Goal: Transaction & Acquisition: Subscribe to service/newsletter

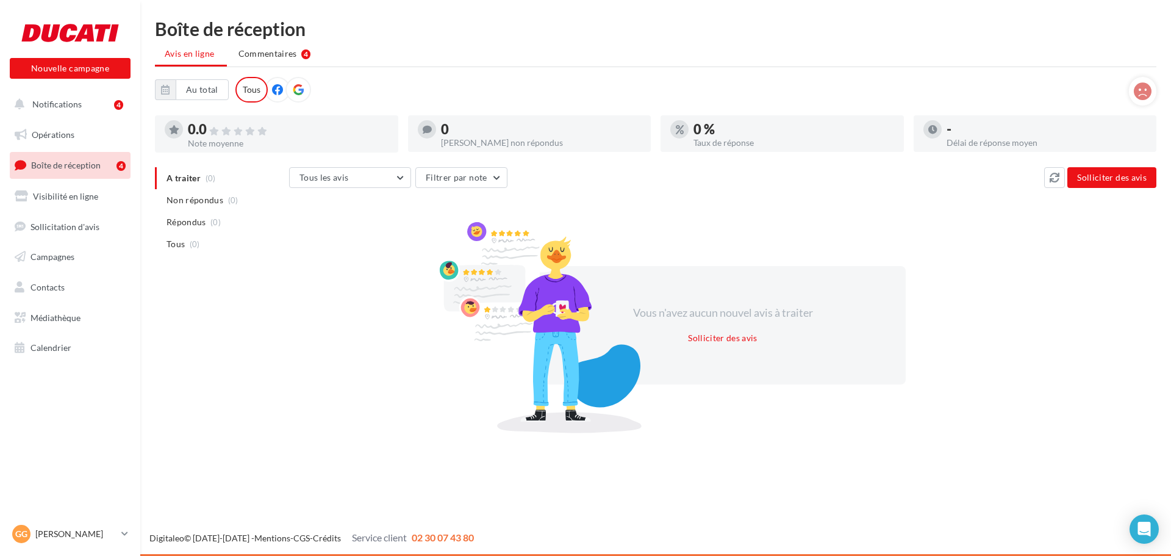
click at [91, 163] on span "Boîte de réception" at bounding box center [66, 165] width 70 height 10
click at [262, 57] on span "Commentaires" at bounding box center [267, 54] width 59 height 12
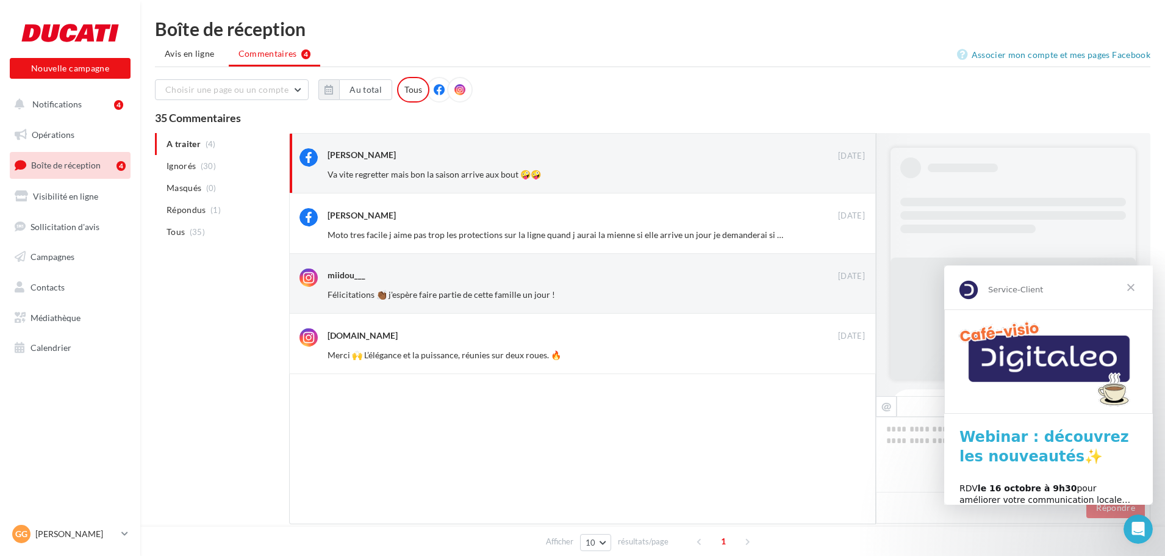
click at [1133, 290] on span "Fermer" at bounding box center [1131, 287] width 44 height 44
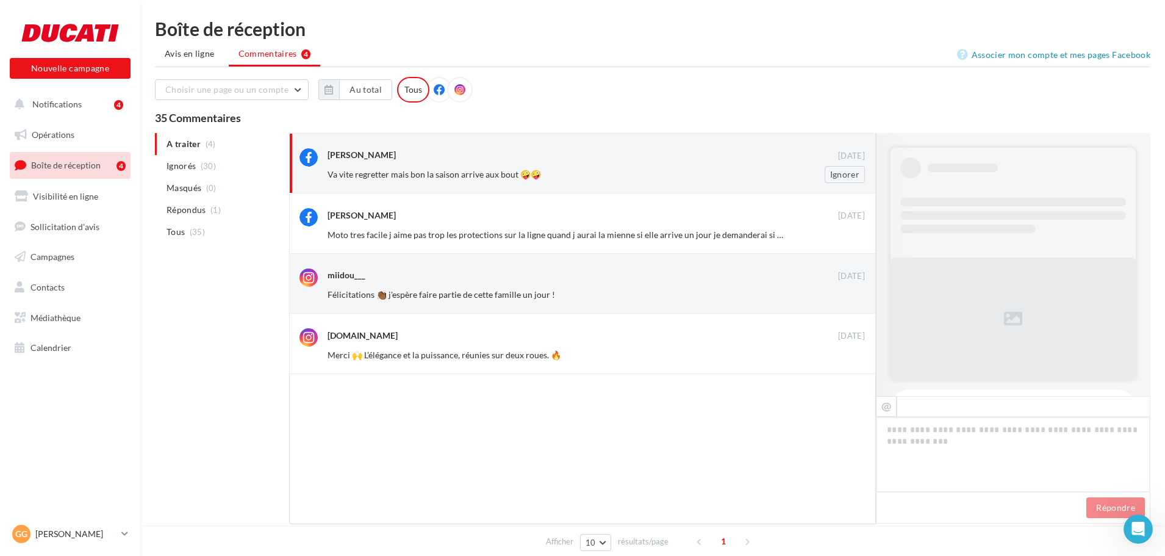
scroll to position [213, 0]
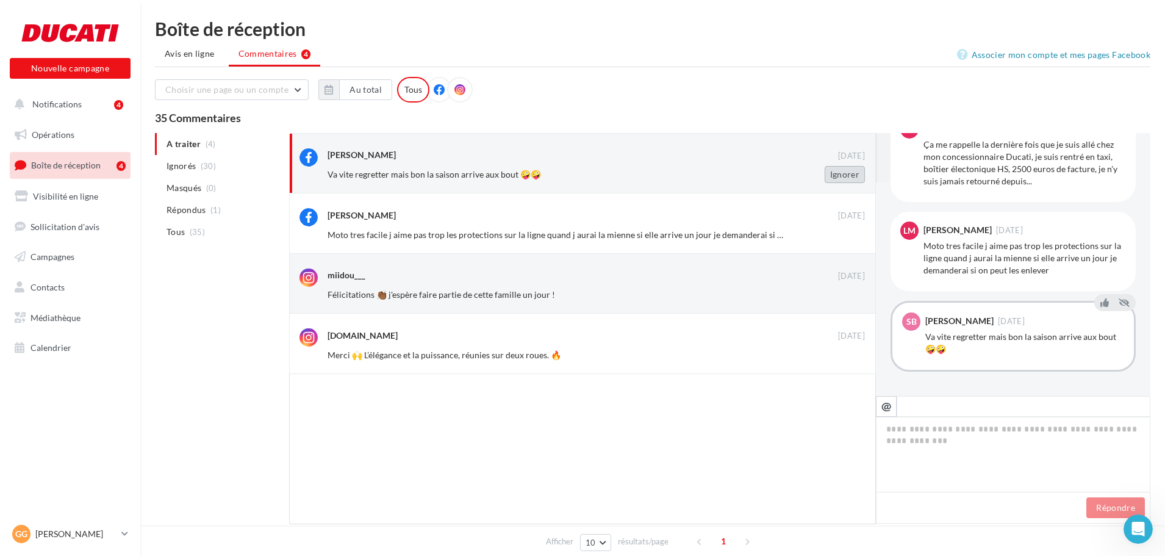
click at [838, 178] on button "Ignorer" at bounding box center [845, 174] width 40 height 17
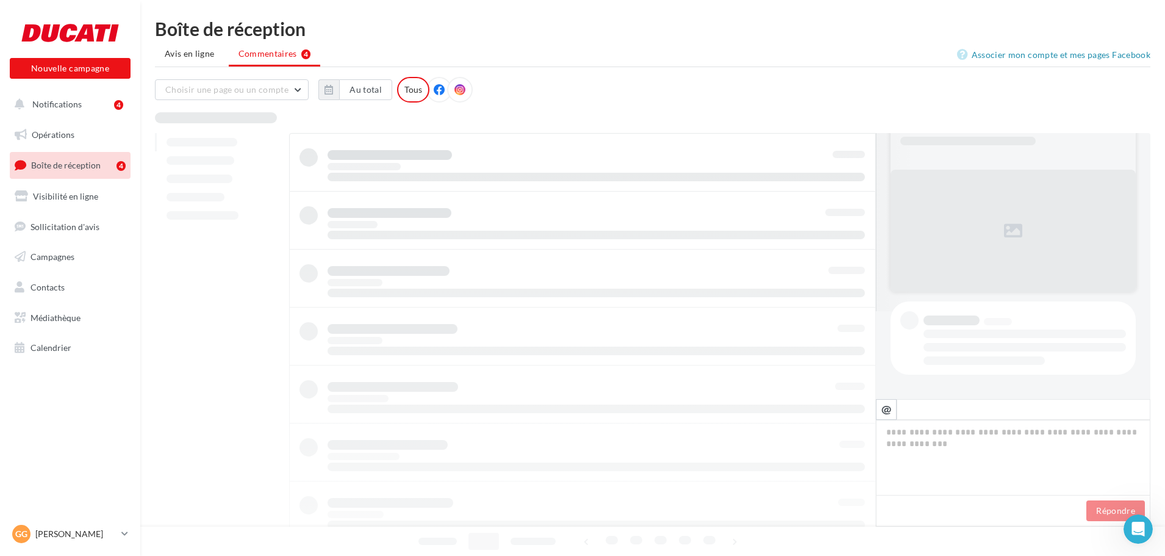
scroll to position [88, 0]
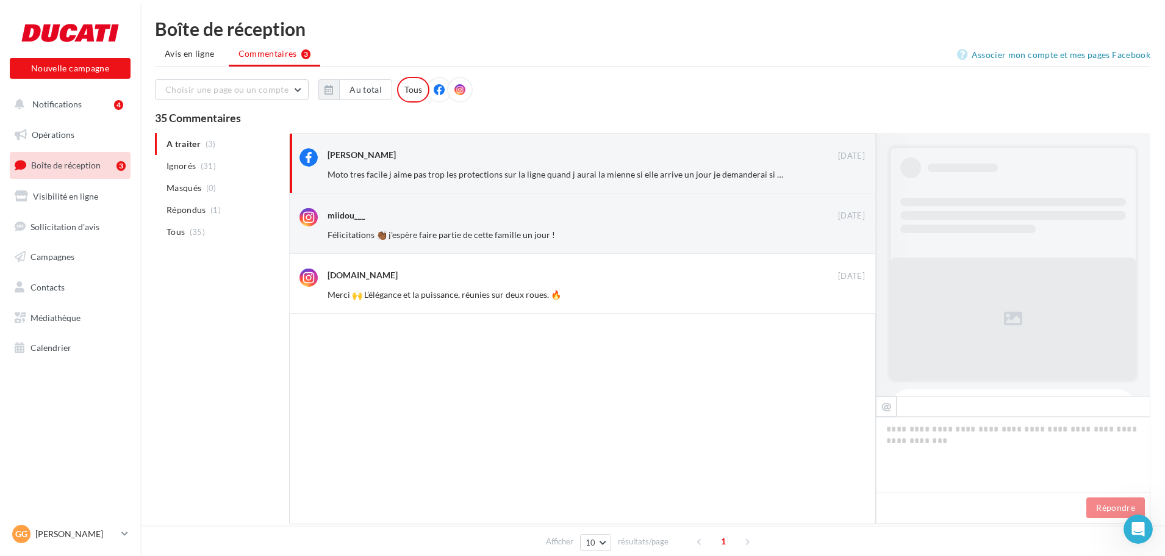
click at [839, 170] on button "Ignorer" at bounding box center [845, 174] width 40 height 17
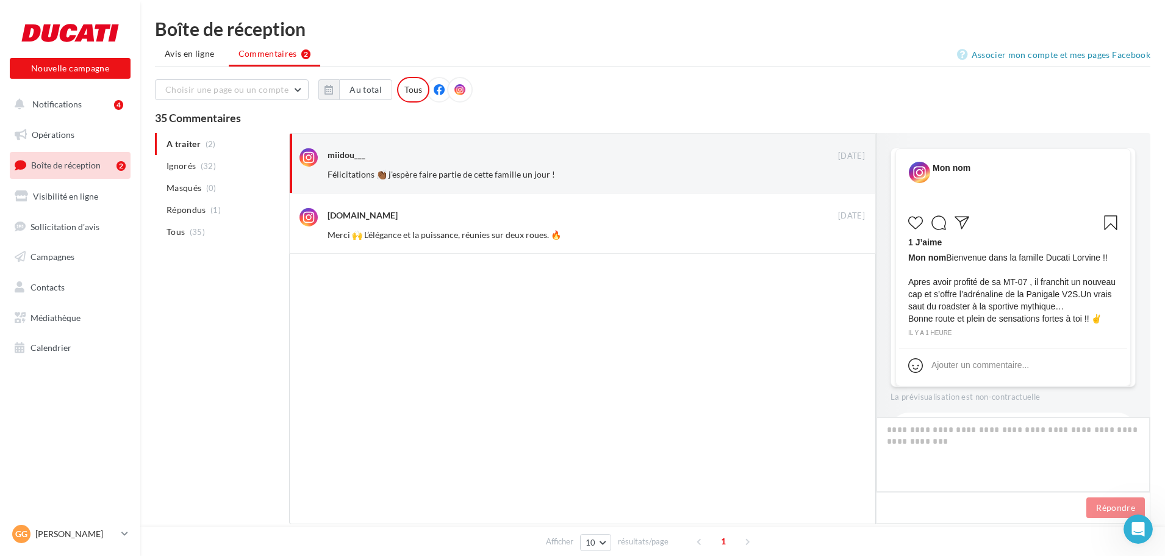
scroll to position [168, 0]
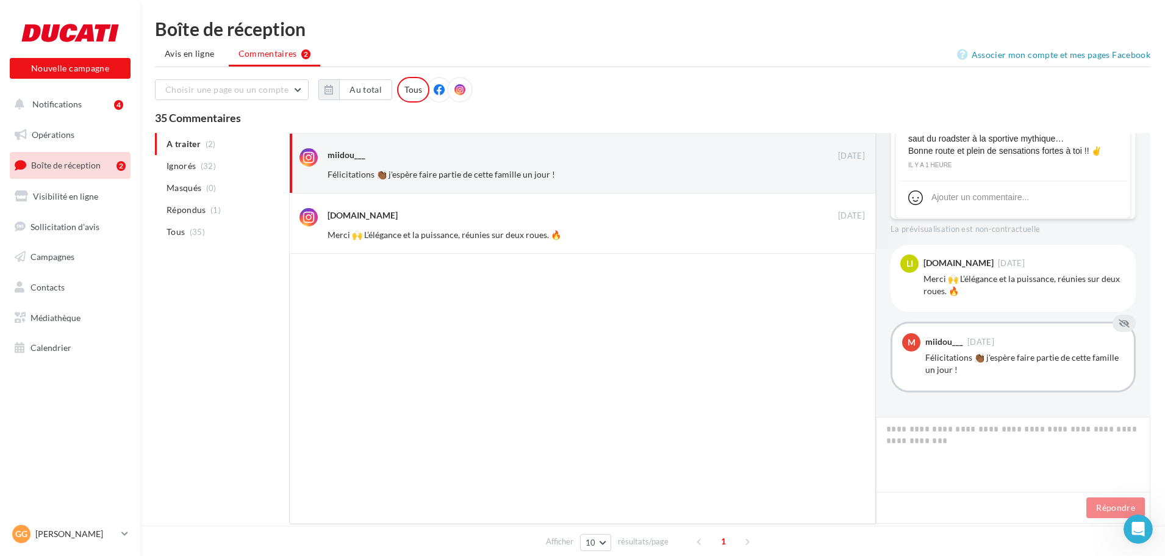
click at [839, 170] on button "Ignorer" at bounding box center [845, 174] width 40 height 17
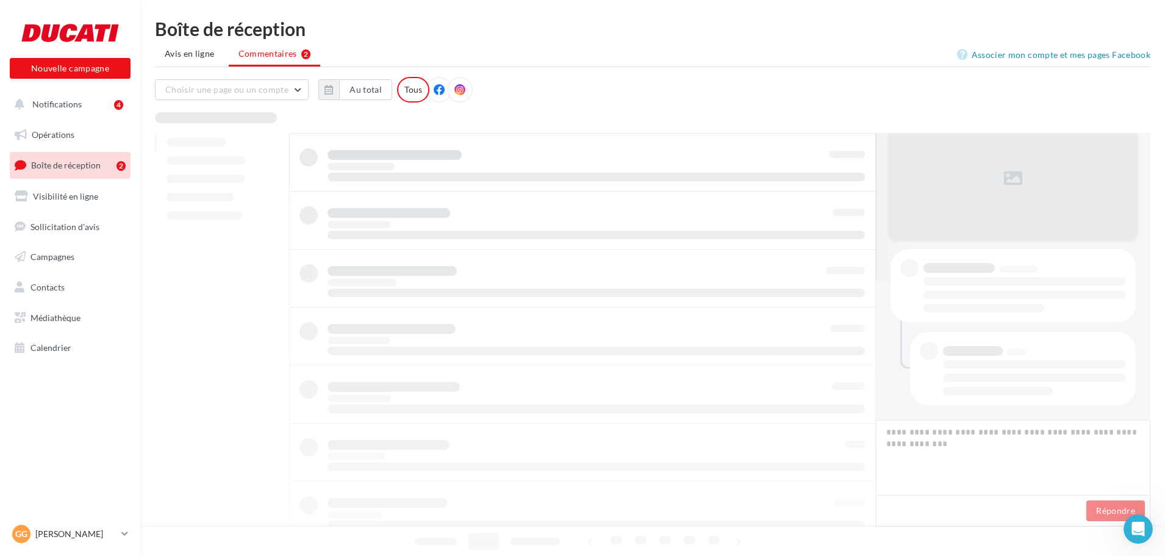
scroll to position [140, 0]
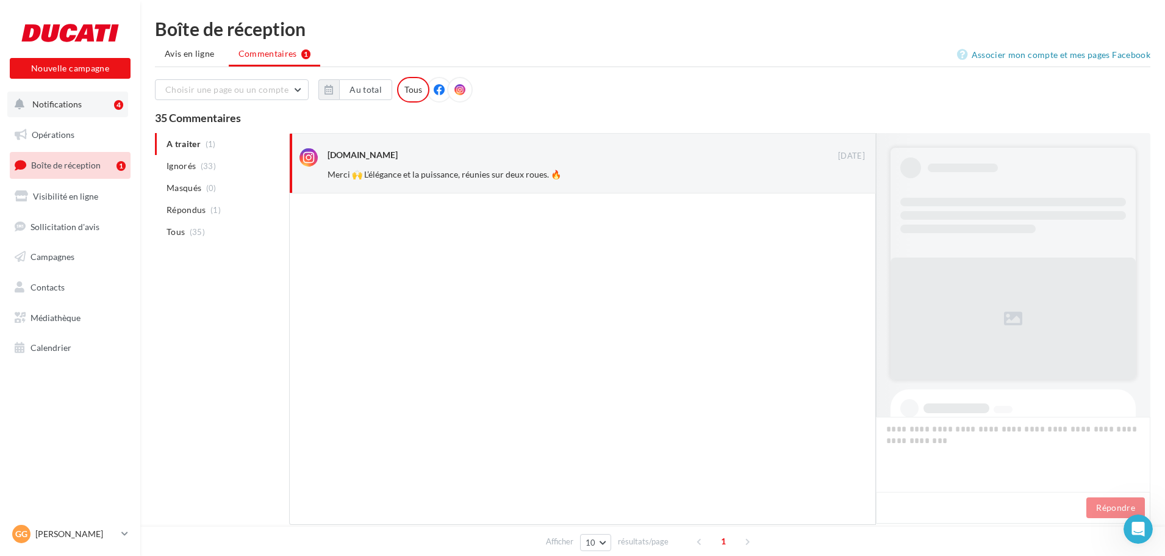
click at [75, 96] on button "Notifications 4" at bounding box center [67, 104] width 121 height 26
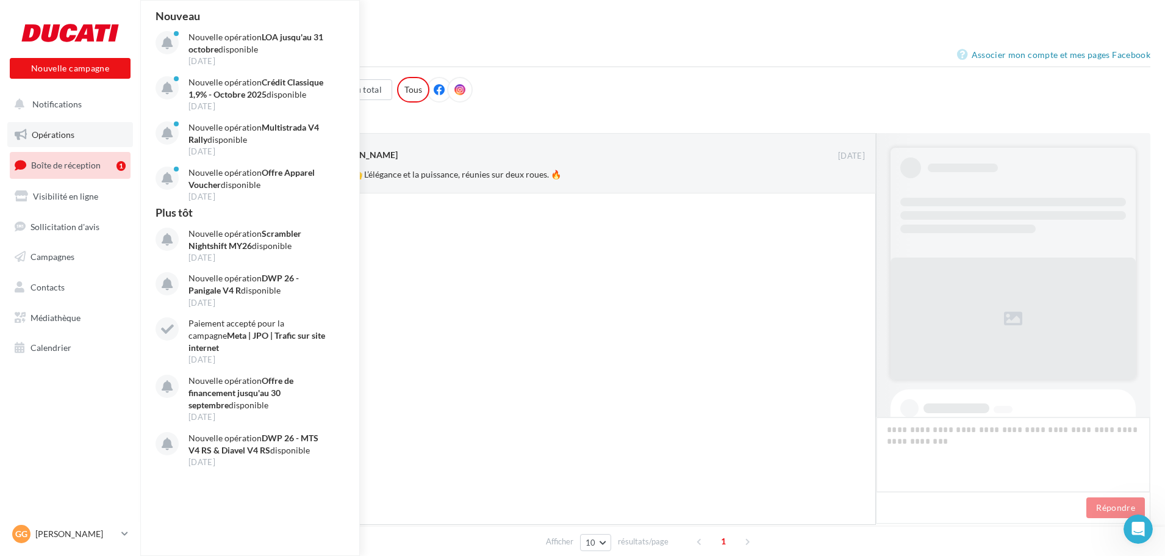
scroll to position [106, 0]
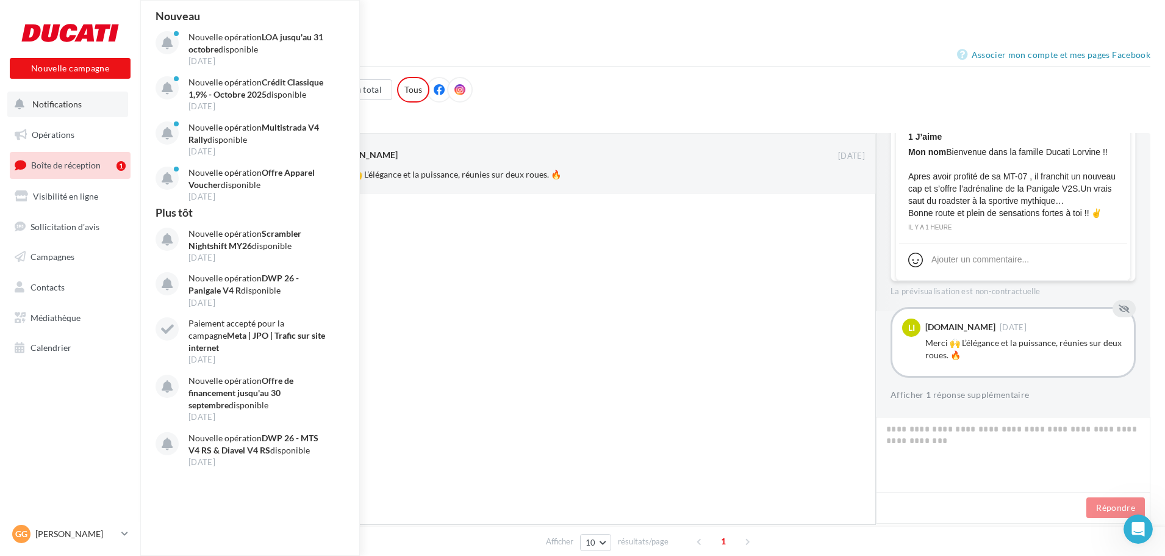
click at [43, 103] on span "Notifications" at bounding box center [56, 104] width 49 height 10
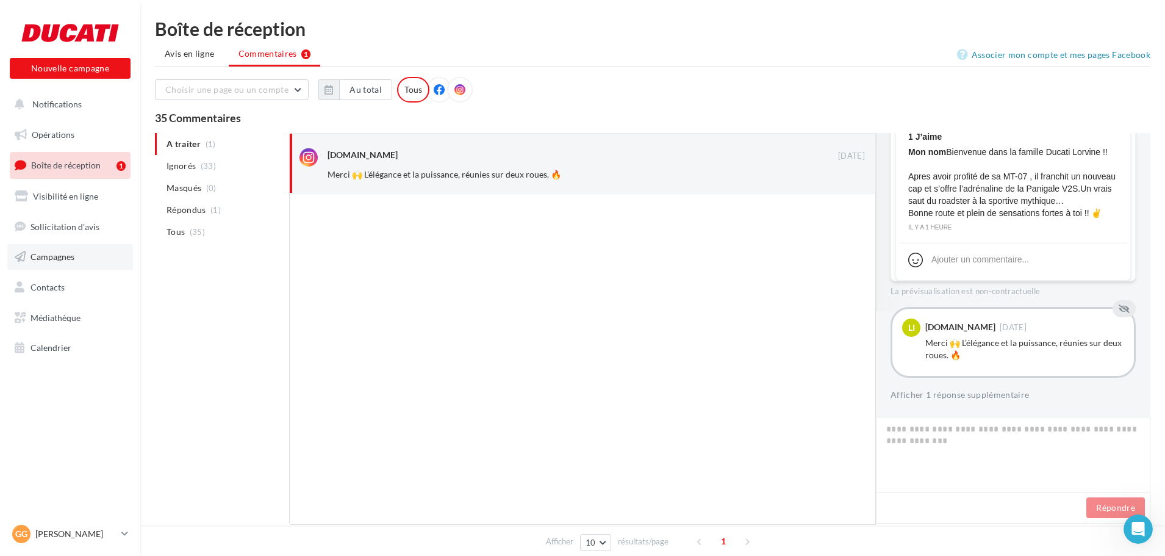
click at [49, 260] on span "Campagnes" at bounding box center [52, 256] width 44 height 10
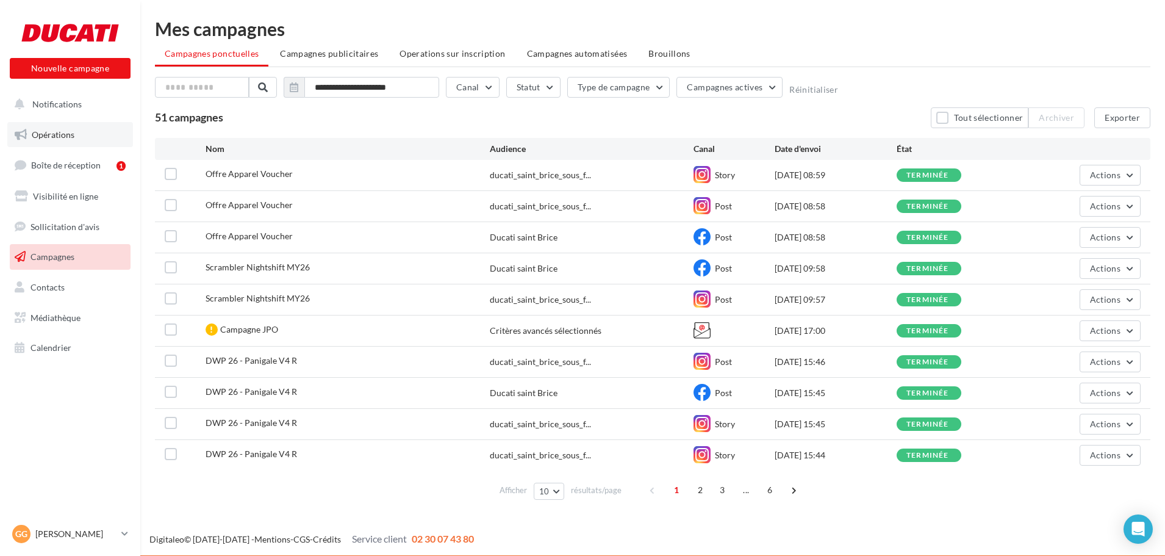
click at [40, 135] on span "Opérations" at bounding box center [53, 134] width 43 height 10
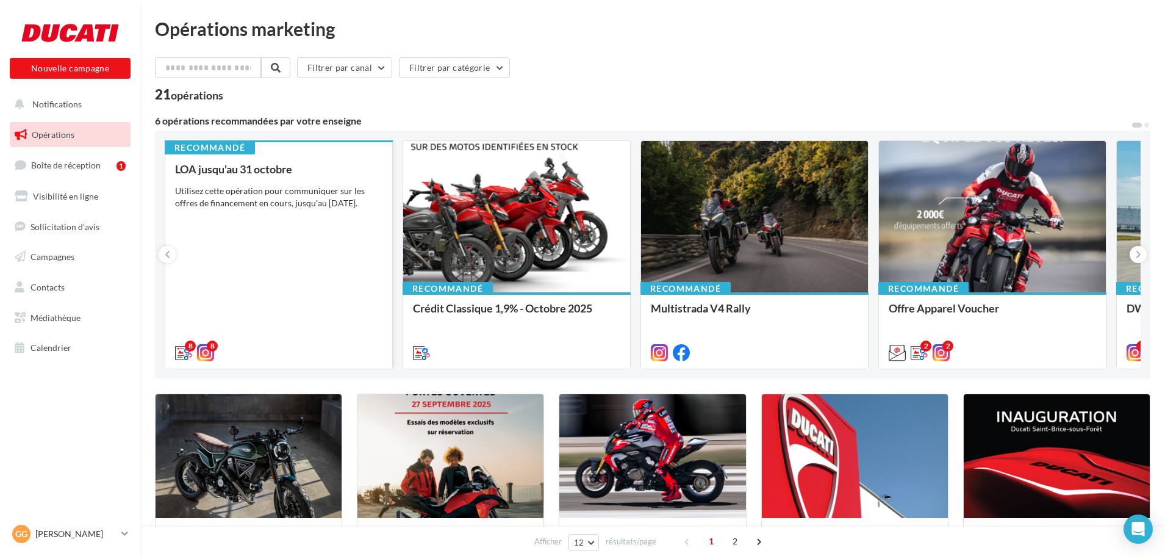
click at [307, 279] on div "LOA jusqu'au 31 octobre Utilisez cette opération pour communiquer sur les offre…" at bounding box center [278, 260] width 207 height 195
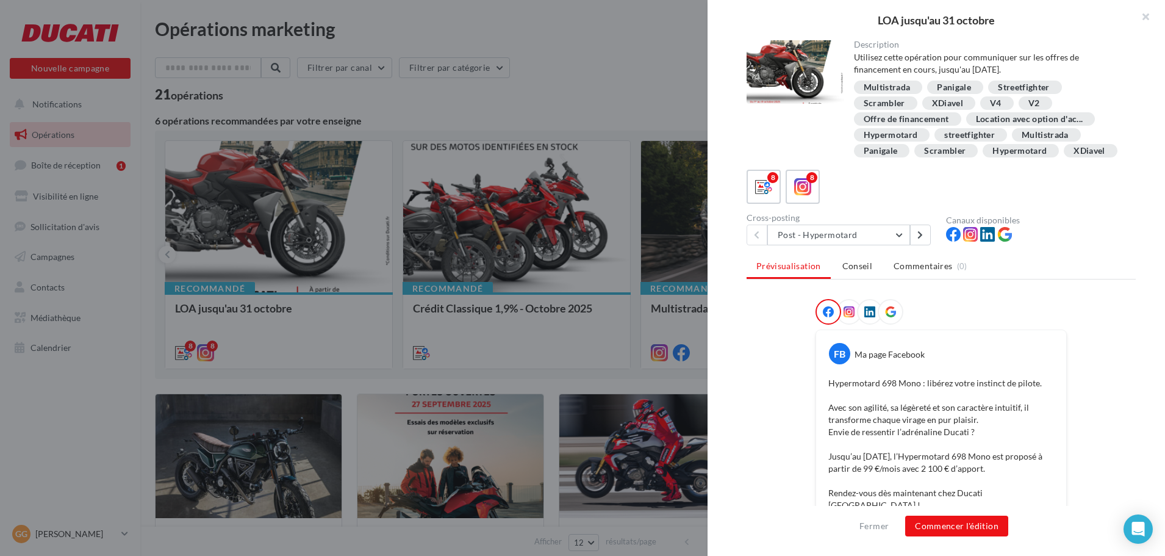
click at [546, 90] on div at bounding box center [582, 278] width 1165 height 556
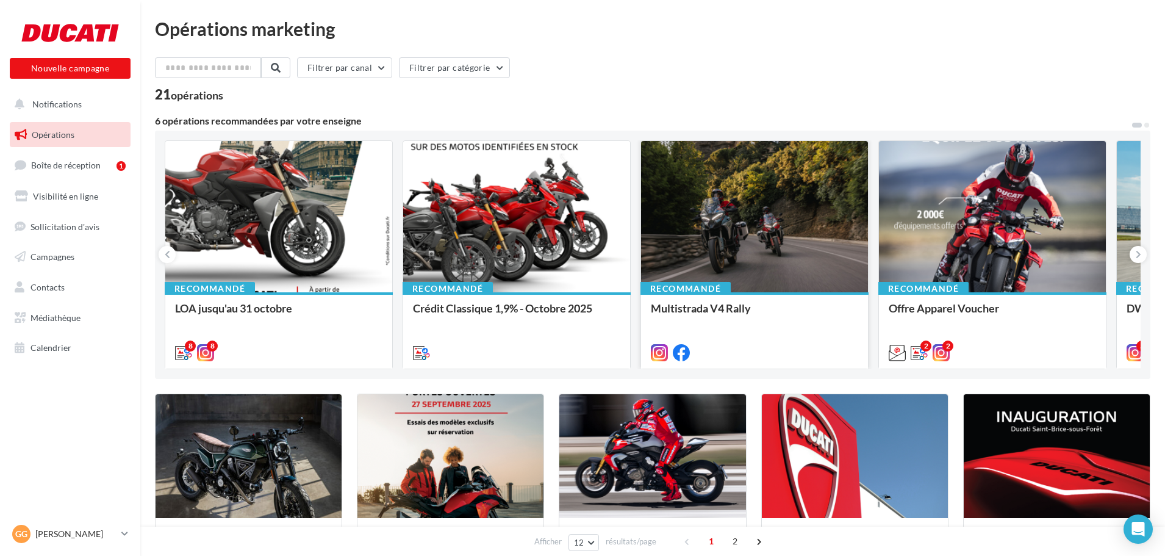
click at [742, 254] on div at bounding box center [754, 217] width 227 height 152
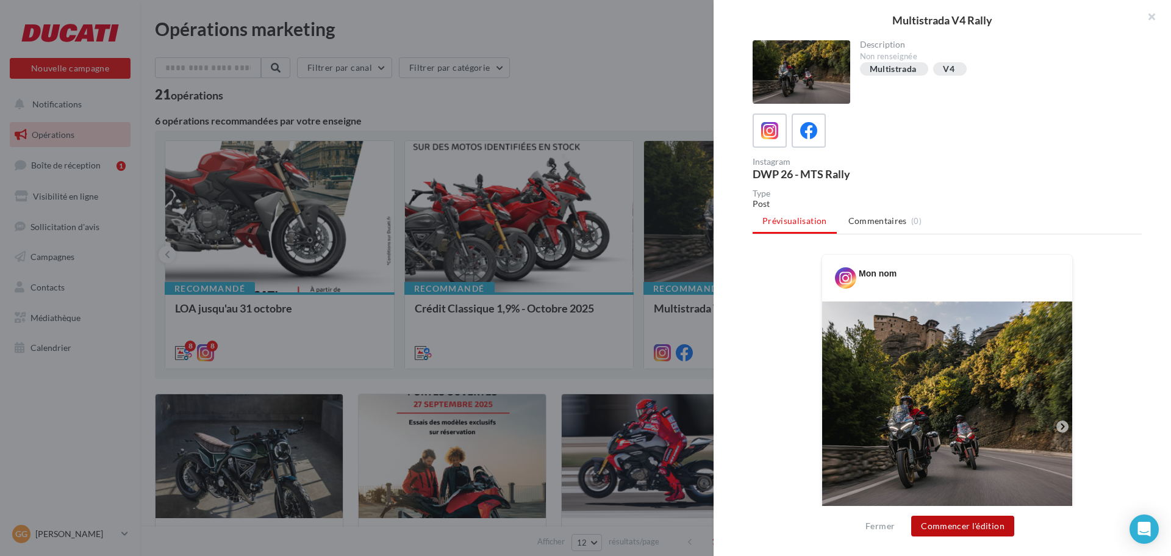
click at [972, 521] on button "Commencer l'édition" at bounding box center [962, 525] width 103 height 21
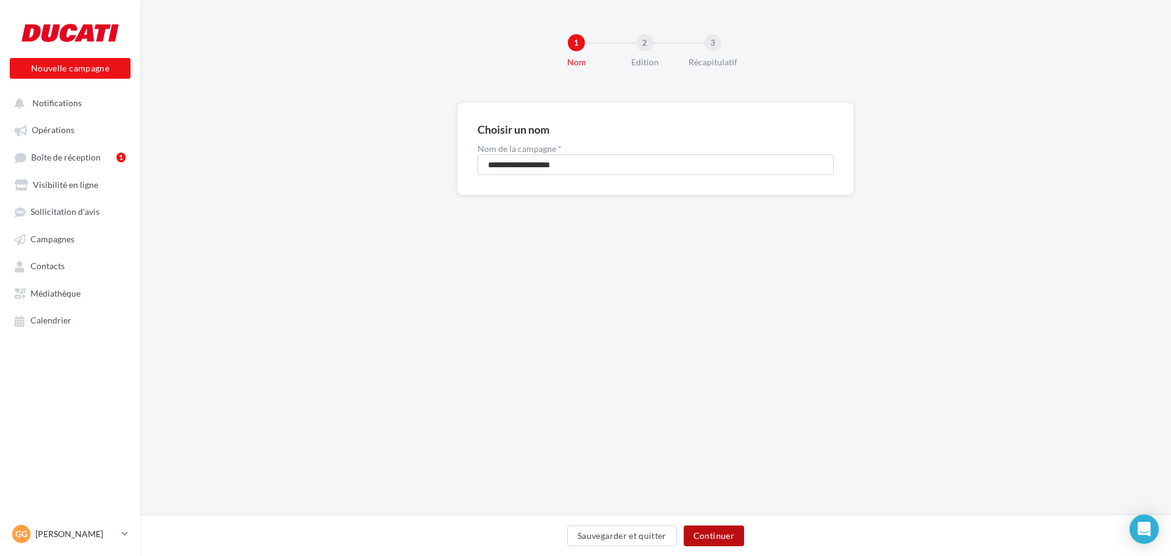
click at [719, 536] on button "Continuer" at bounding box center [714, 535] width 60 height 21
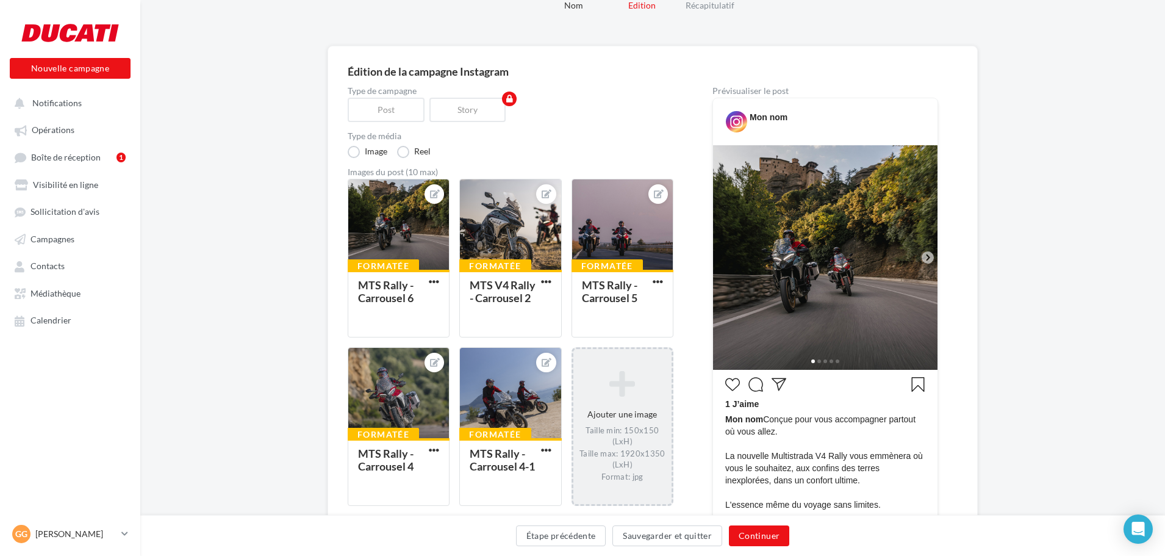
scroll to position [61, 0]
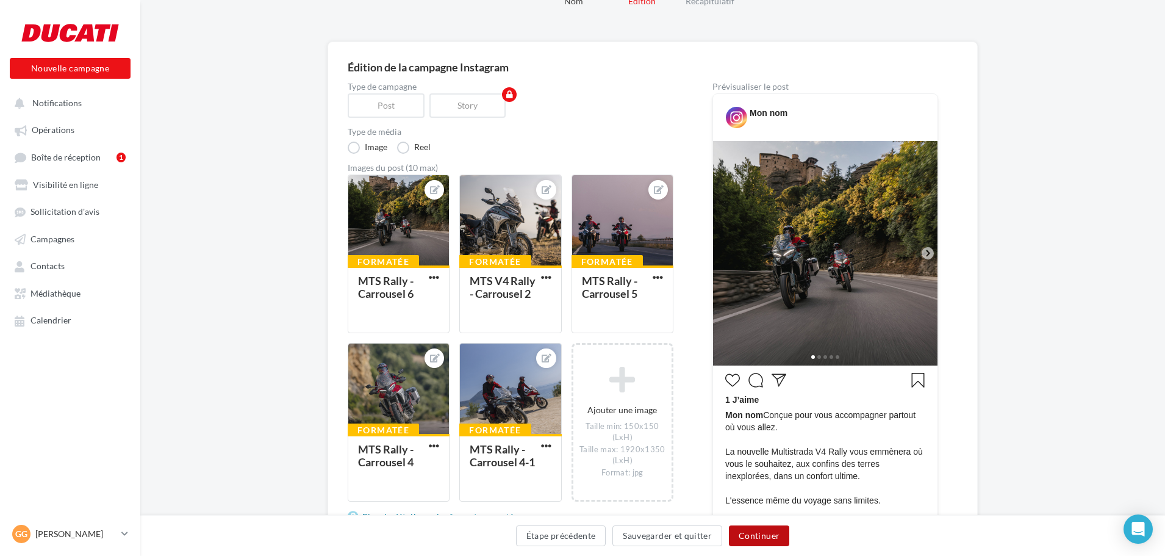
click at [753, 533] on button "Continuer" at bounding box center [759, 535] width 60 height 21
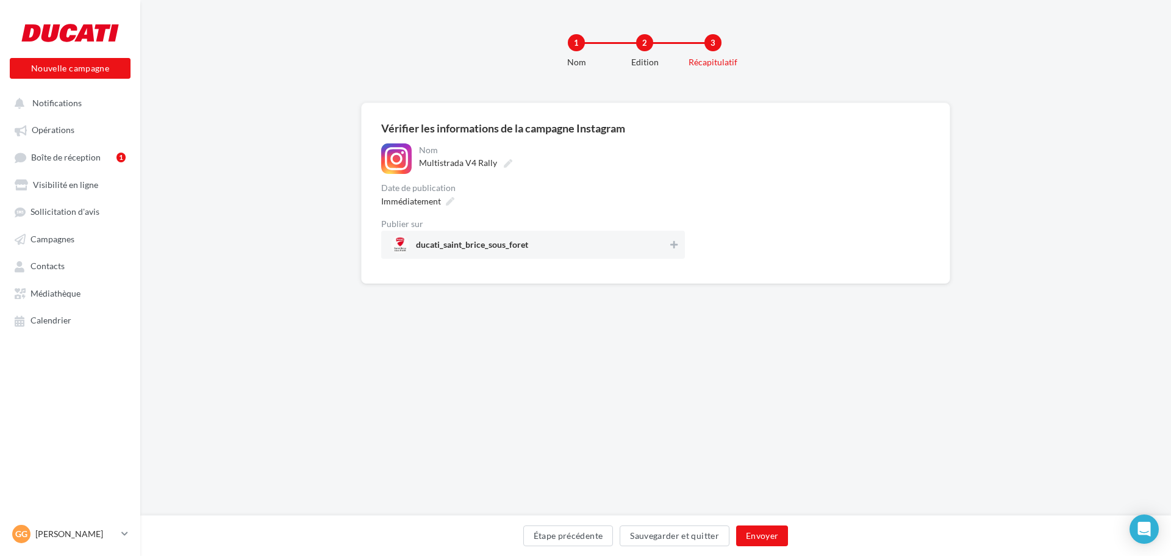
click at [675, 192] on div "Date de publication" at bounding box center [533, 188] width 304 height 9
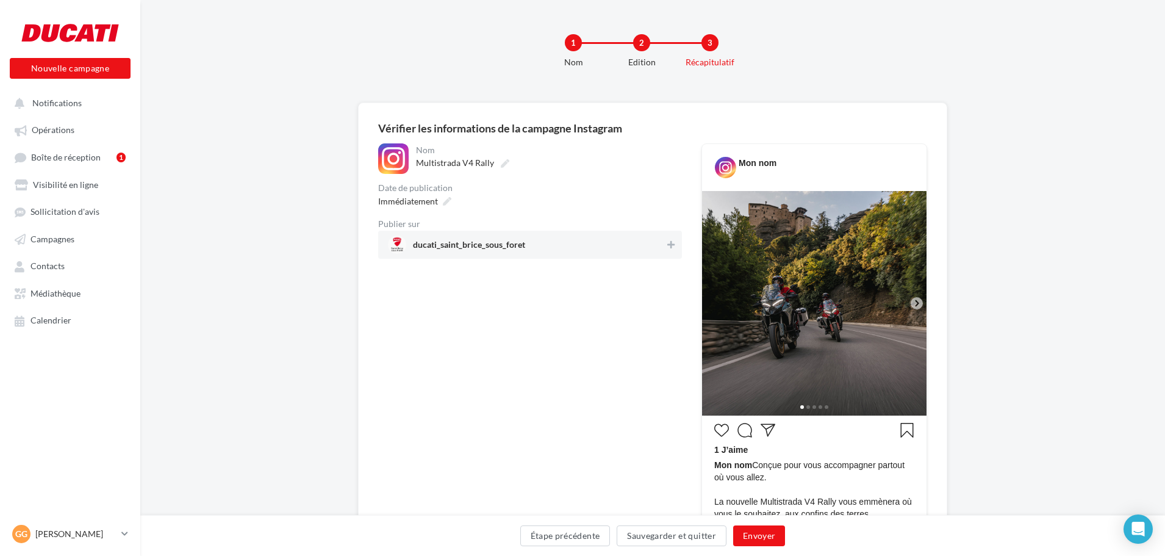
click at [679, 239] on div "ducati_saint_brice_sous_foret" at bounding box center [530, 245] width 304 height 28
click at [745, 535] on button "Envoyer" at bounding box center [759, 535] width 52 height 21
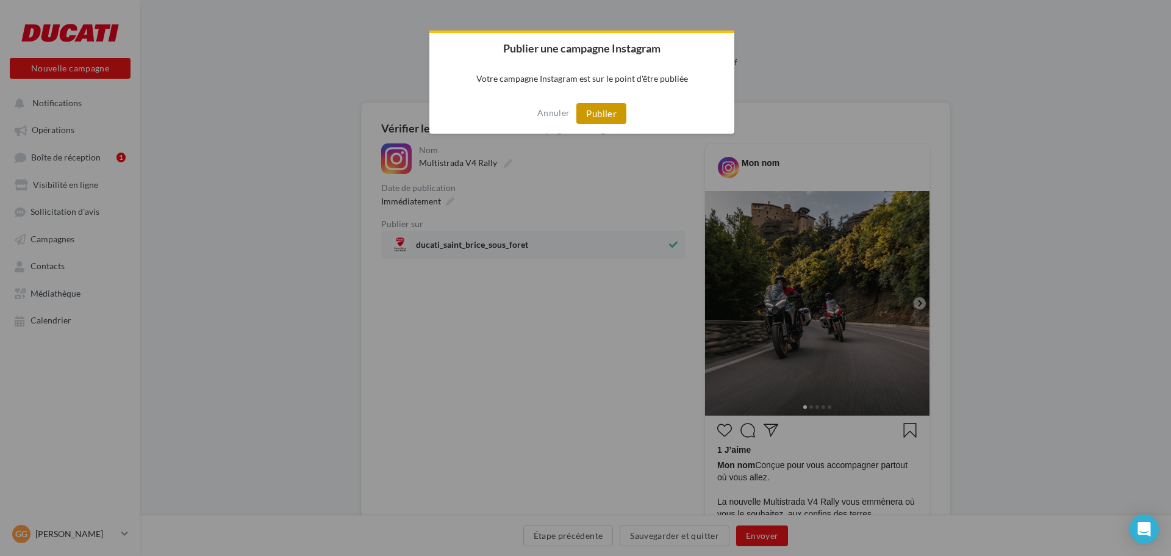
click at [609, 121] on button "Publier" at bounding box center [601, 113] width 50 height 21
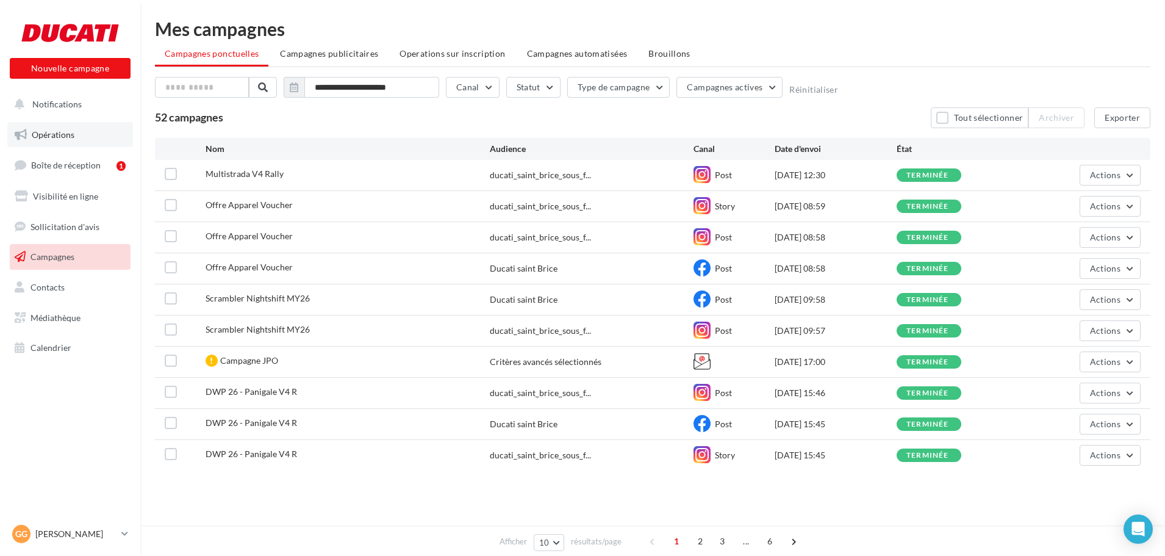
click at [66, 138] on span "Opérations" at bounding box center [53, 134] width 43 height 10
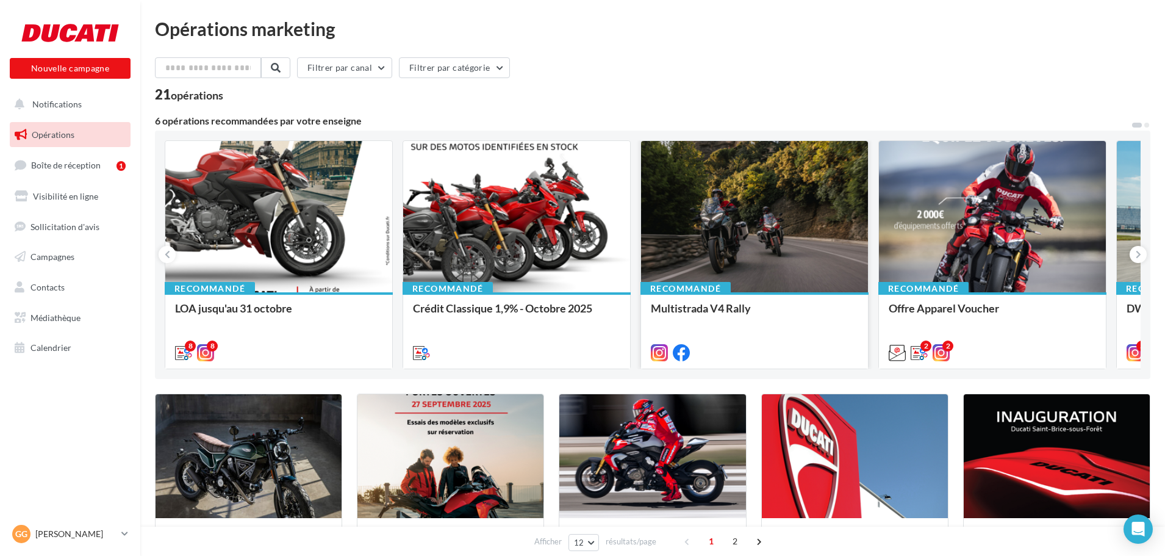
click at [795, 296] on div "Recommandé Multistrada V4 Rally" at bounding box center [754, 329] width 227 height 75
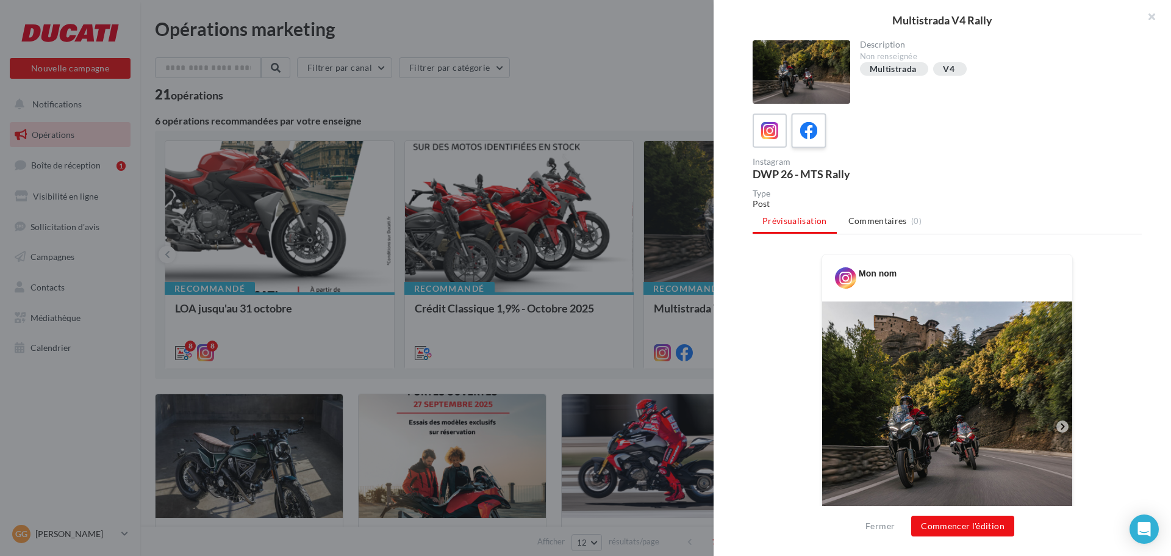
click at [818, 135] on div at bounding box center [809, 131] width 23 height 23
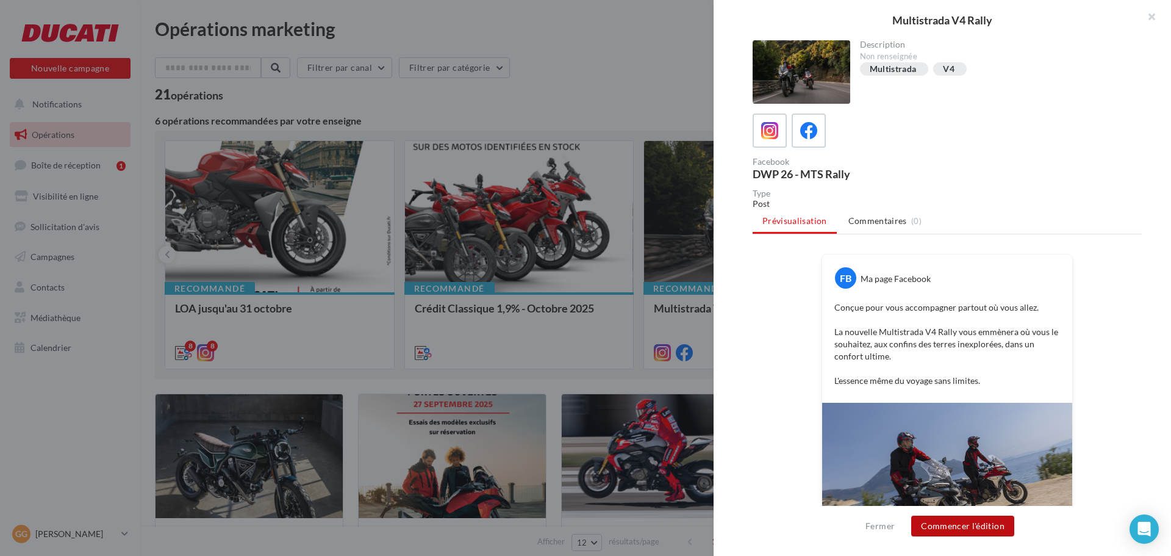
click at [955, 524] on button "Commencer l'édition" at bounding box center [962, 525] width 103 height 21
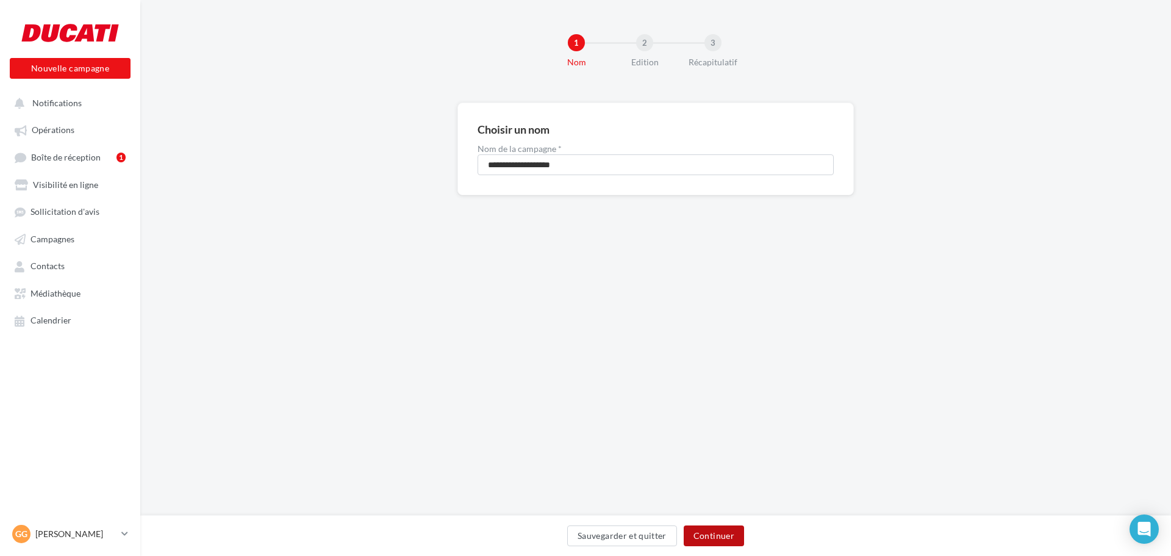
click at [718, 531] on button "Continuer" at bounding box center [714, 535] width 60 height 21
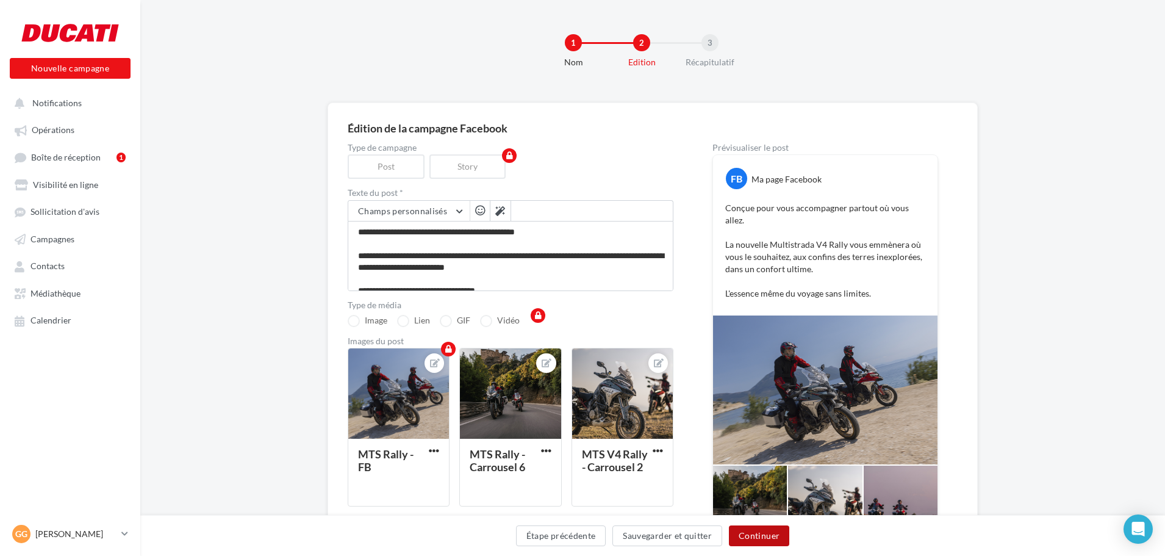
click at [754, 537] on button "Continuer" at bounding box center [759, 535] width 60 height 21
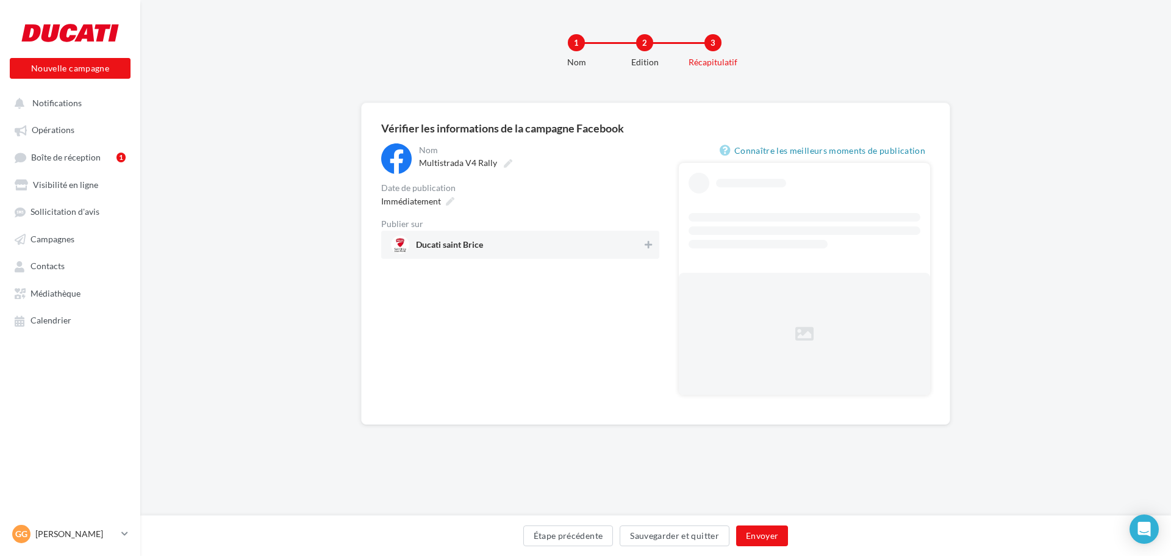
click at [639, 230] on div "Publier sur Ducati saint Brice" at bounding box center [520, 239] width 278 height 39
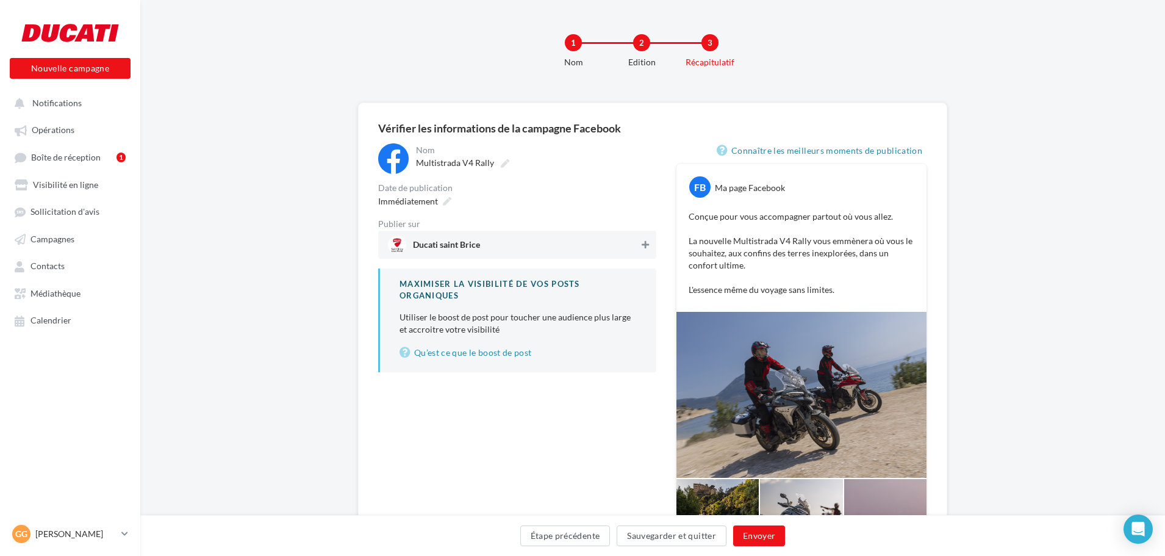
click at [646, 242] on icon at bounding box center [645, 244] width 7 height 9
click at [761, 529] on button "Envoyer" at bounding box center [759, 535] width 52 height 21
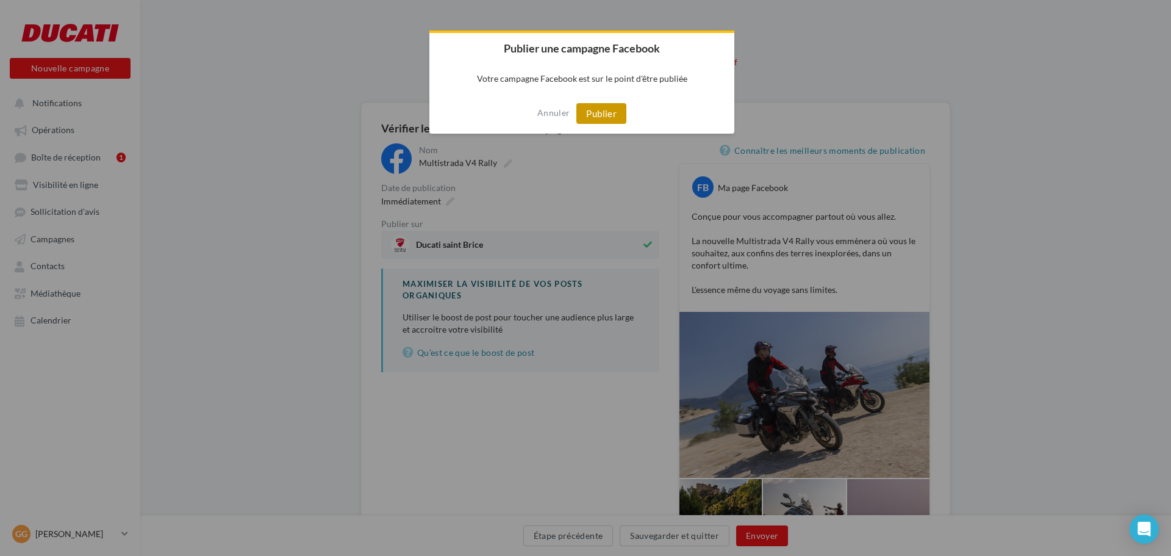
click at [603, 106] on button "Publier" at bounding box center [601, 113] width 50 height 21
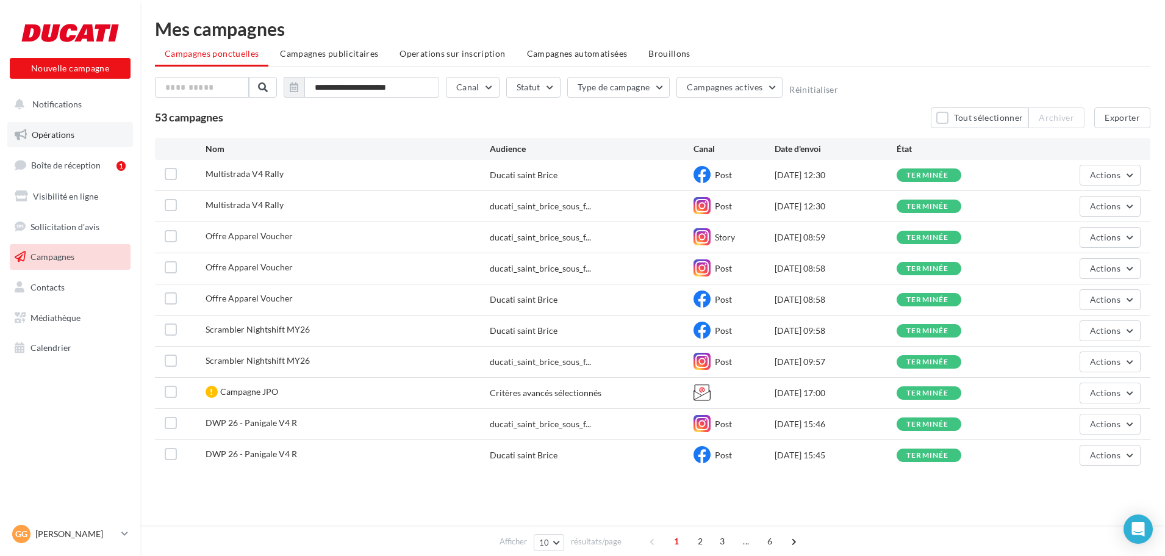
click at [45, 141] on link "Opérations" at bounding box center [70, 135] width 126 height 26
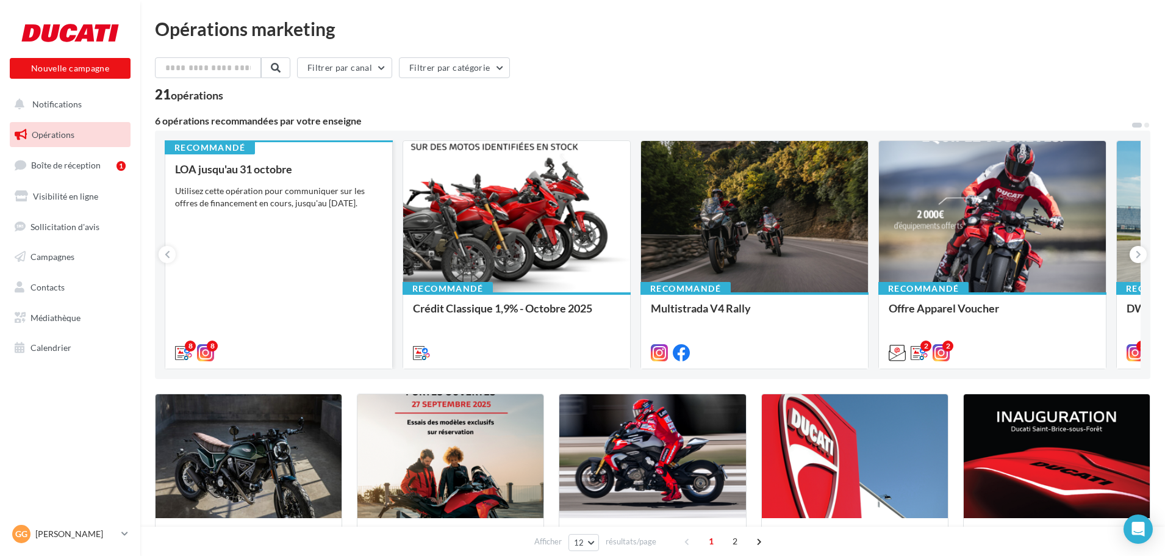
click at [335, 198] on div "Utilisez cette opération pour communiquer sur les offres de financement en cour…" at bounding box center [278, 197] width 207 height 24
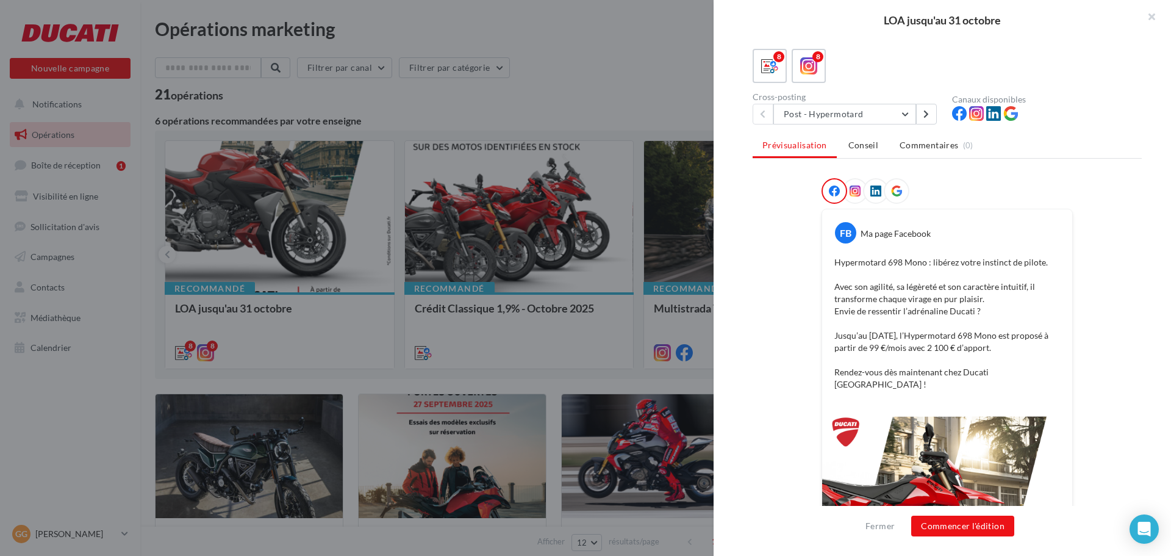
scroll to position [110, 0]
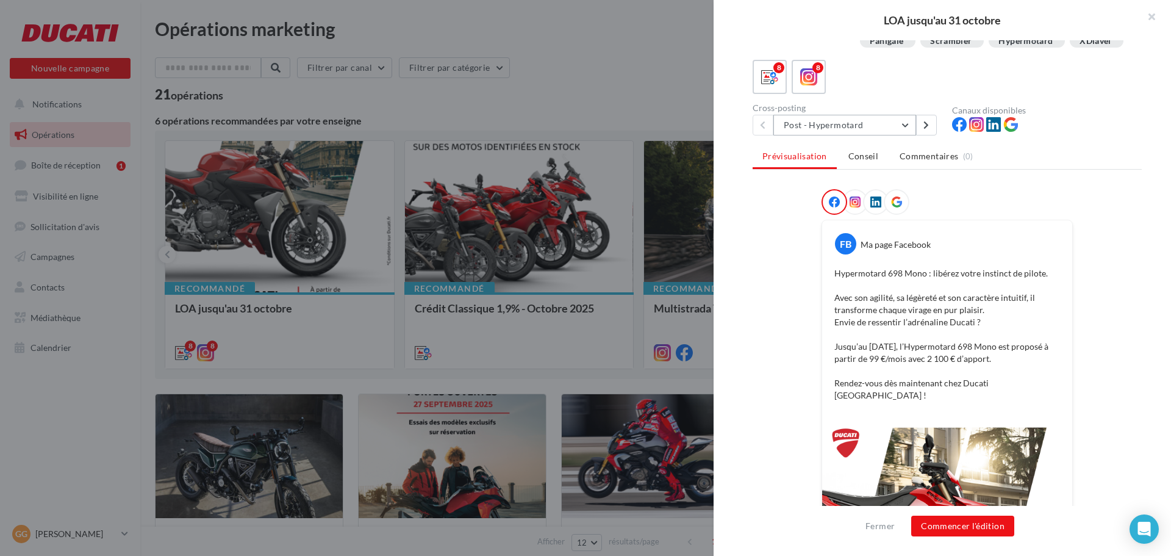
click at [903, 135] on button "Post - Hypermotard" at bounding box center [844, 125] width 143 height 21
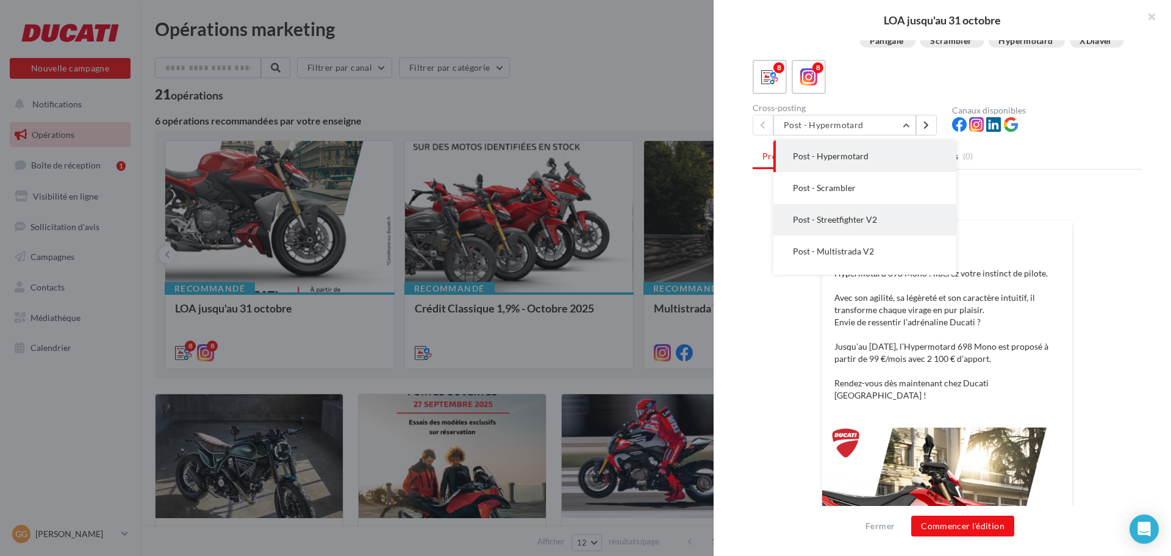
click at [855, 224] on span "Post - Streetfighter V2" at bounding box center [835, 219] width 84 height 10
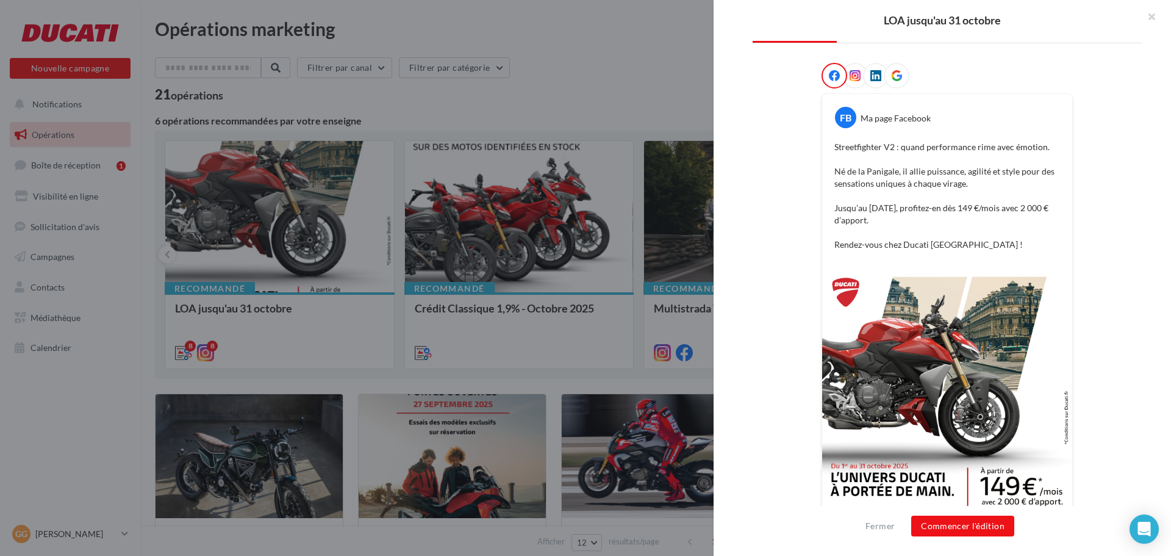
scroll to position [268, 0]
